Goal: Task Accomplishment & Management: Use online tool/utility

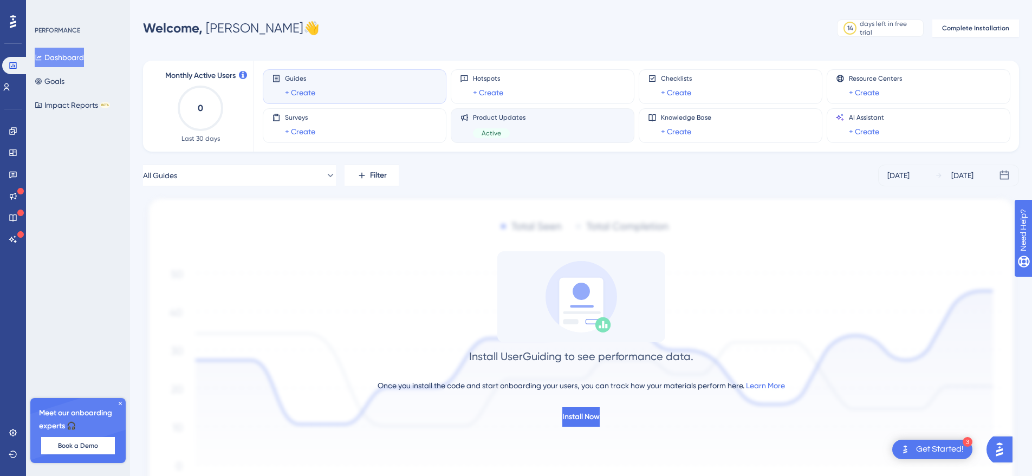
click at [547, 125] on div "Product Updates Active" at bounding box center [542, 125] width 165 height 25
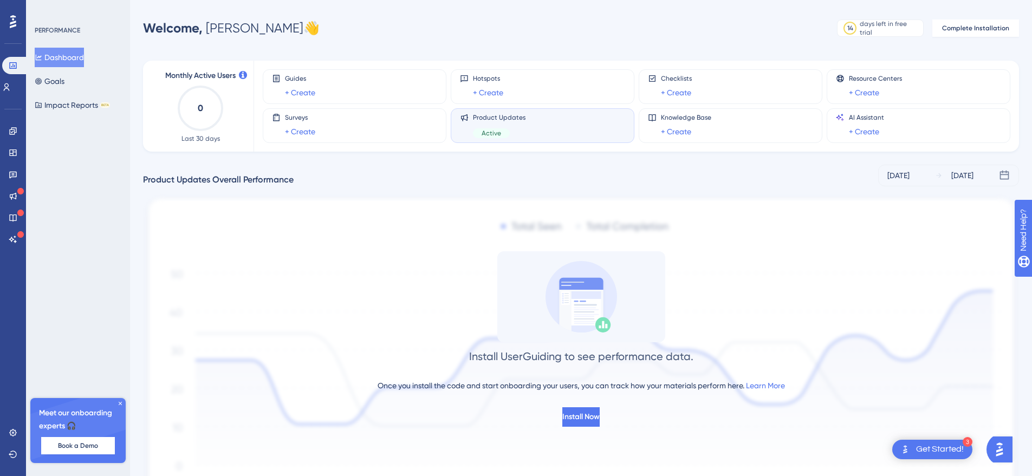
click at [932, 454] on div "Get Started!" at bounding box center [940, 450] width 48 height 12
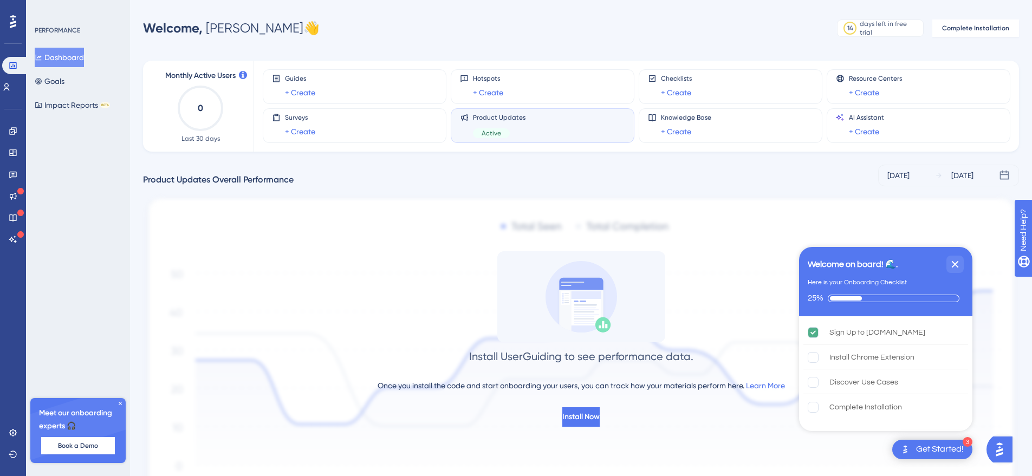
click at [1009, 452] on img "Open AI Assistant Launcher" at bounding box center [1000, 450] width 20 height 20
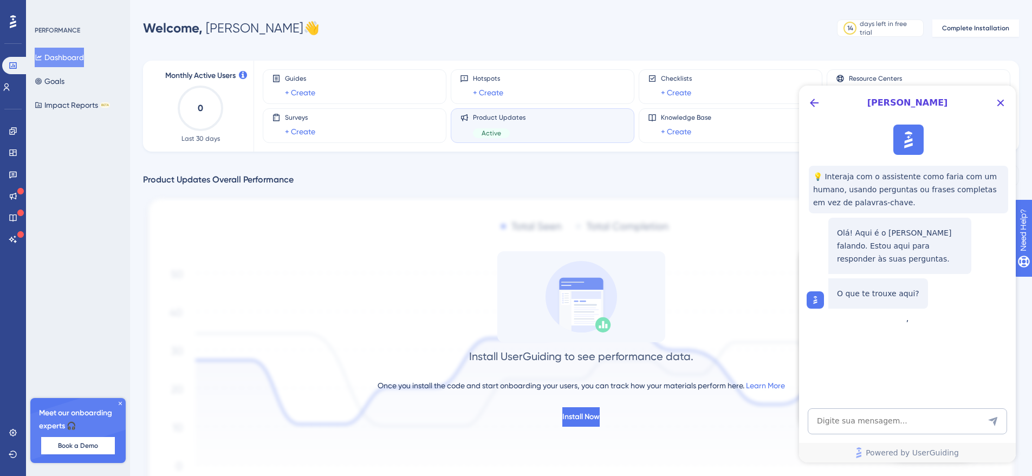
click at [490, 270] on div "Install UserGuiding to see performance data. Once you install the code and star…" at bounding box center [581, 339] width 876 height 176
click at [14, 195] on icon at bounding box center [13, 196] width 9 height 9
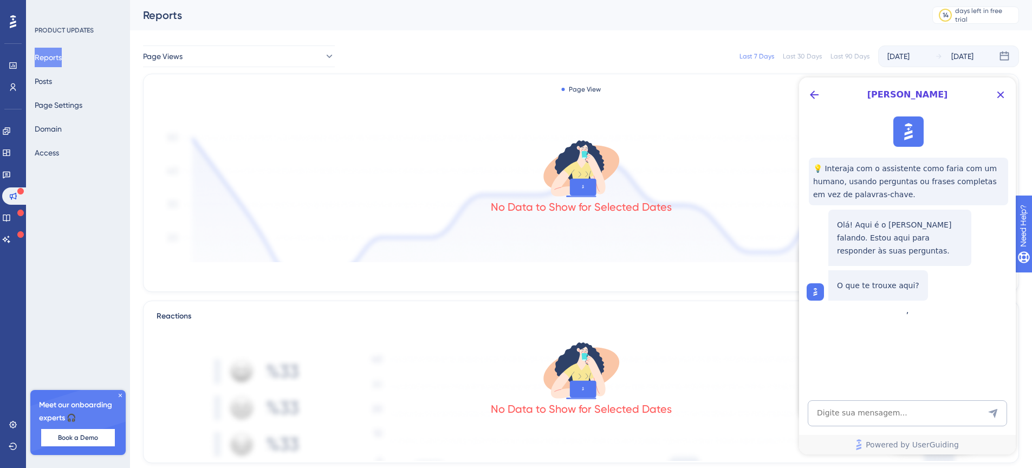
click at [72, 81] on div "Reports Posts Page Settings Domain Access" at bounding box center [79, 105] width 88 height 115
click at [52, 79] on button "Posts" at bounding box center [43, 82] width 17 height 20
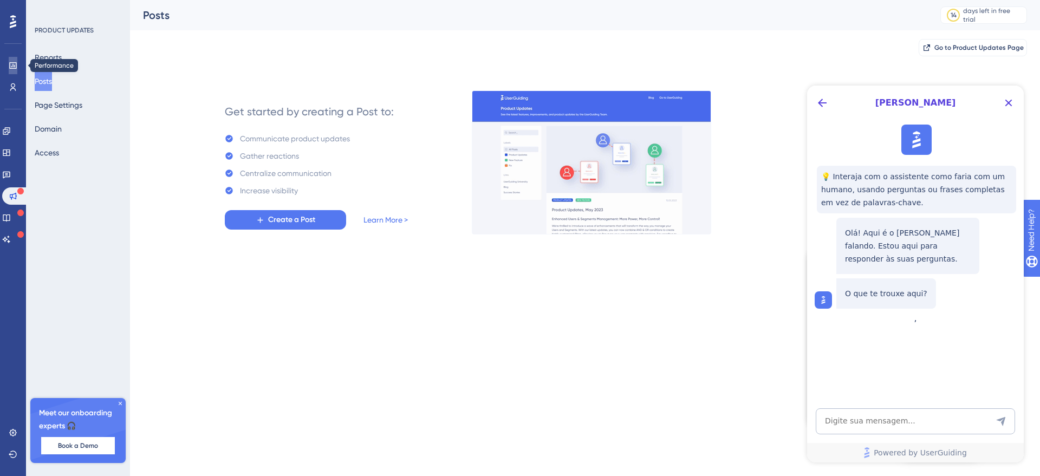
click at [16, 67] on icon at bounding box center [12, 65] width 7 height 7
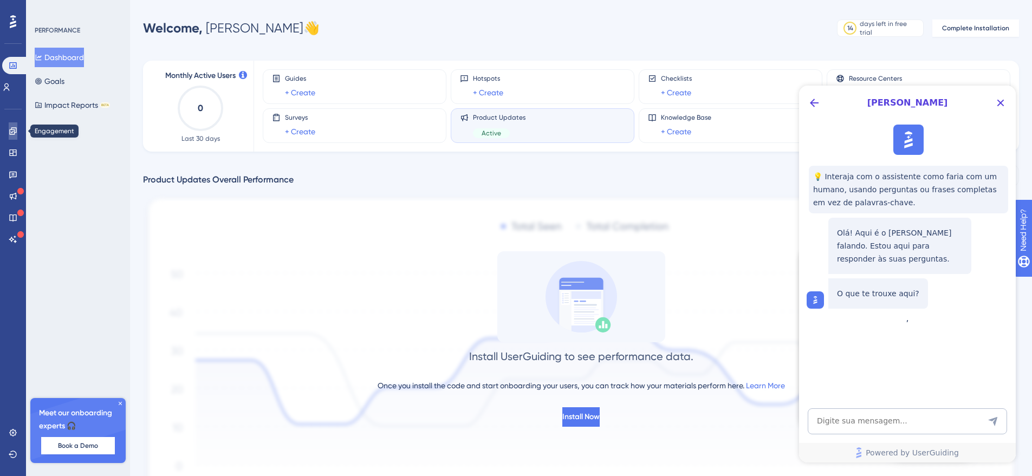
click at [16, 132] on icon at bounding box center [12, 130] width 7 height 7
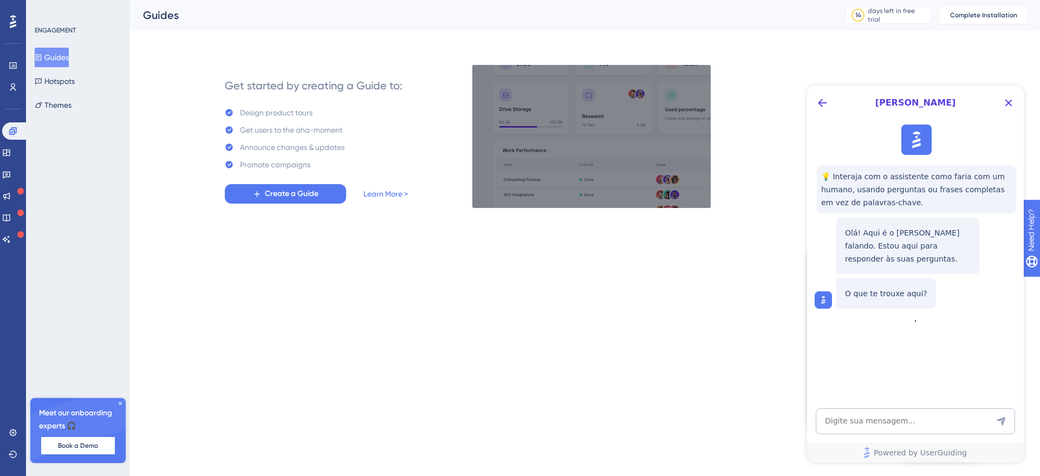
click at [8, 122] on div "Engagement" at bounding box center [13, 130] width 22 height 17
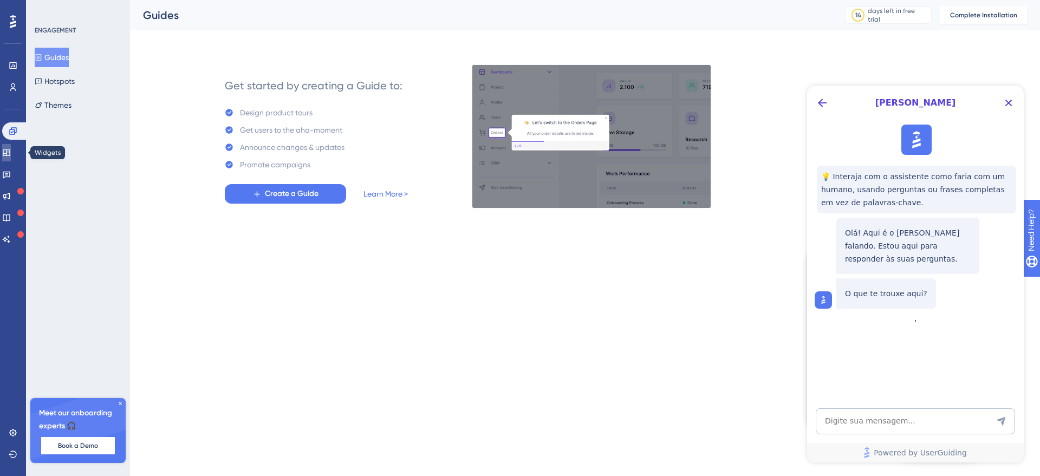
click at [11, 151] on icon at bounding box center [6, 152] width 9 height 9
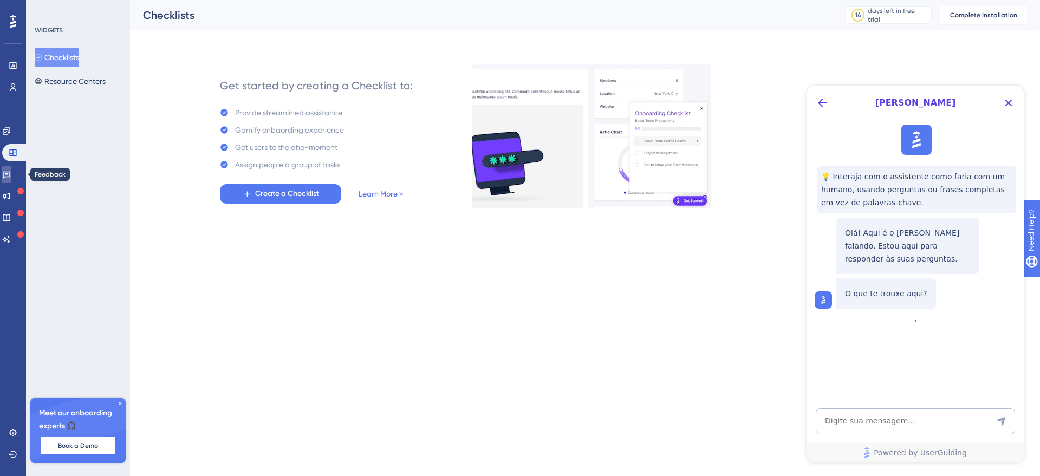
click at [10, 172] on icon at bounding box center [7, 175] width 8 height 7
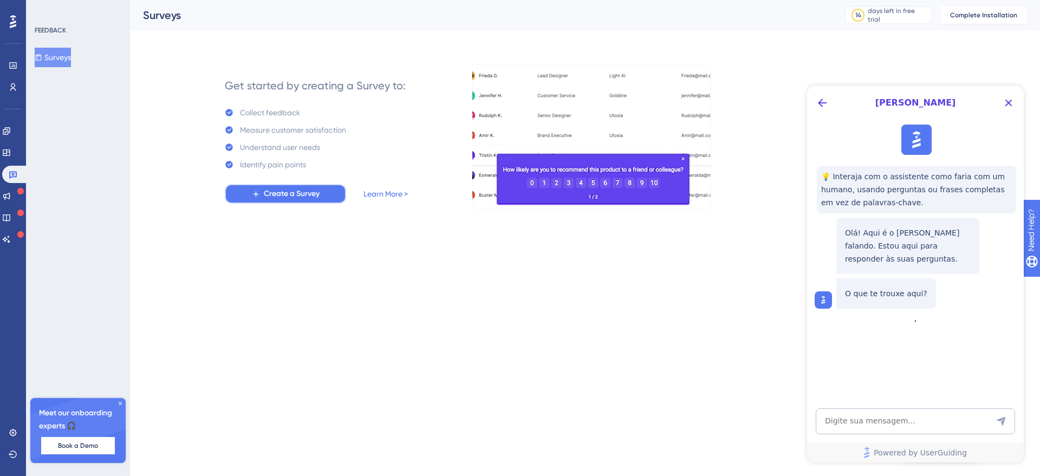
click at [307, 194] on span "Create a Survey" at bounding box center [292, 193] width 56 height 13
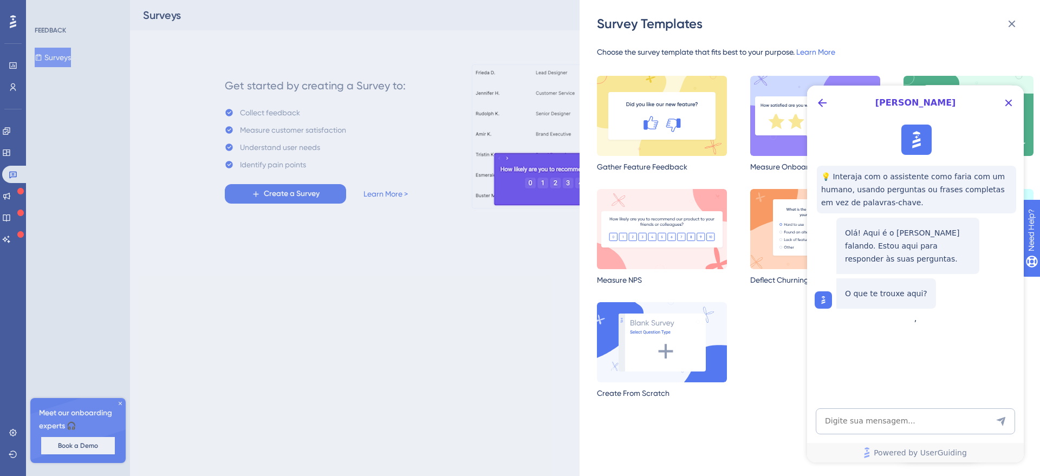
click at [12, 198] on div "Survey Templates Choose the survey template that fits best to your purpose. Lea…" at bounding box center [520, 238] width 1040 height 476
